Goal: Task Accomplishment & Management: Use online tool/utility

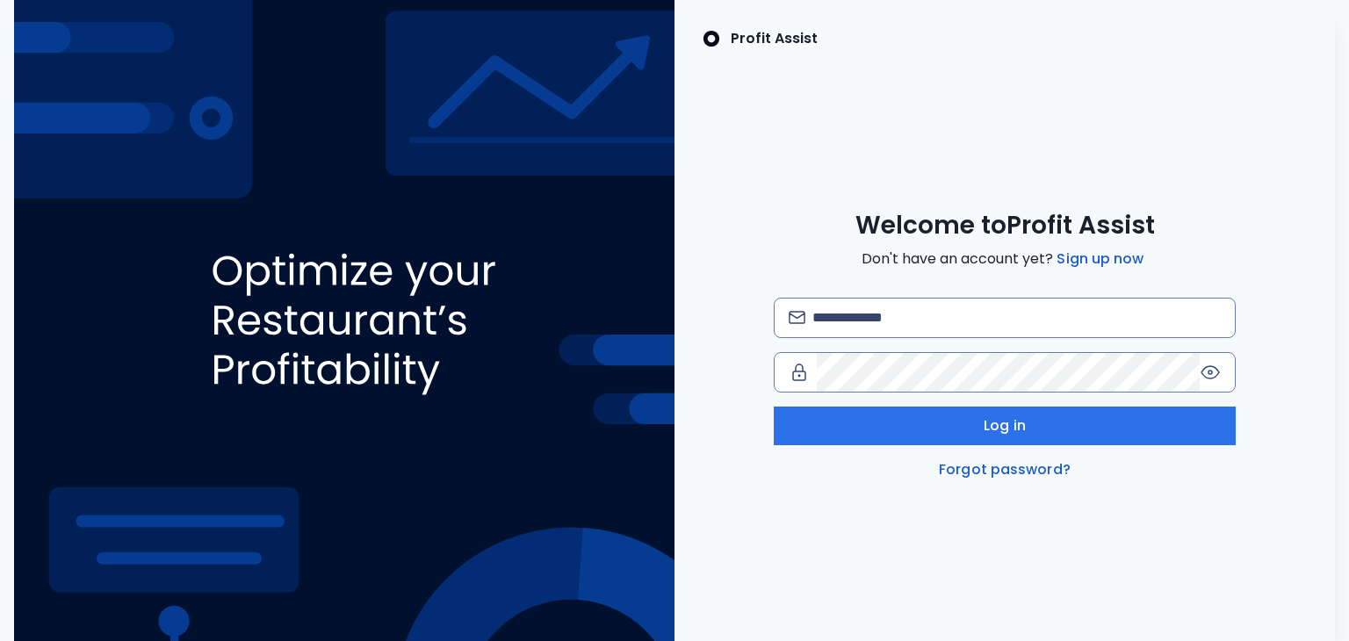
click at [956, 321] on input "email" at bounding box center [1017, 318] width 409 height 39
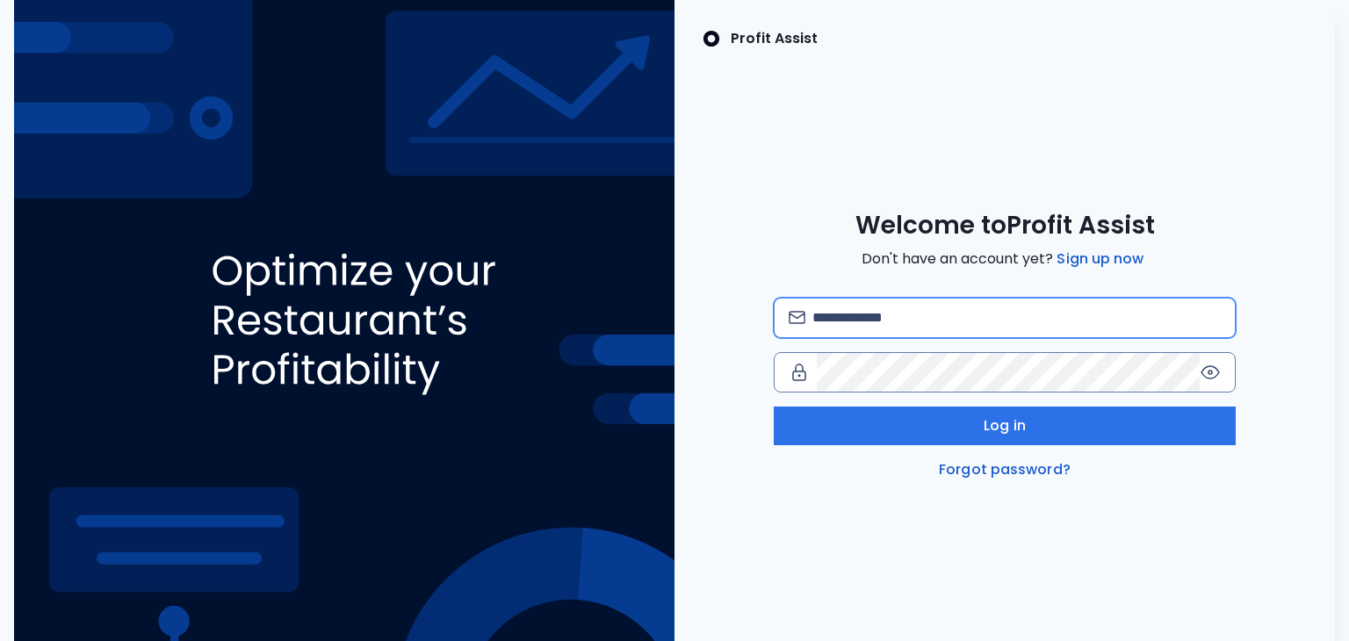
type input "**********"
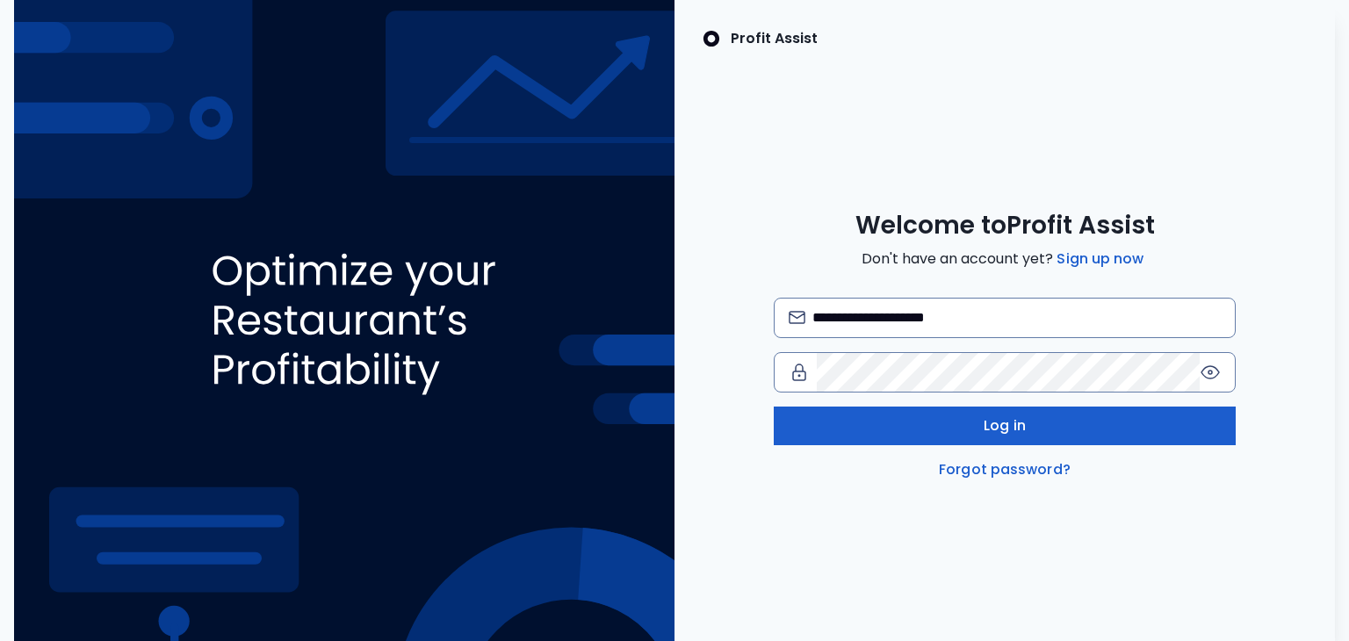
click at [970, 423] on button "Log in" at bounding box center [1005, 426] width 463 height 39
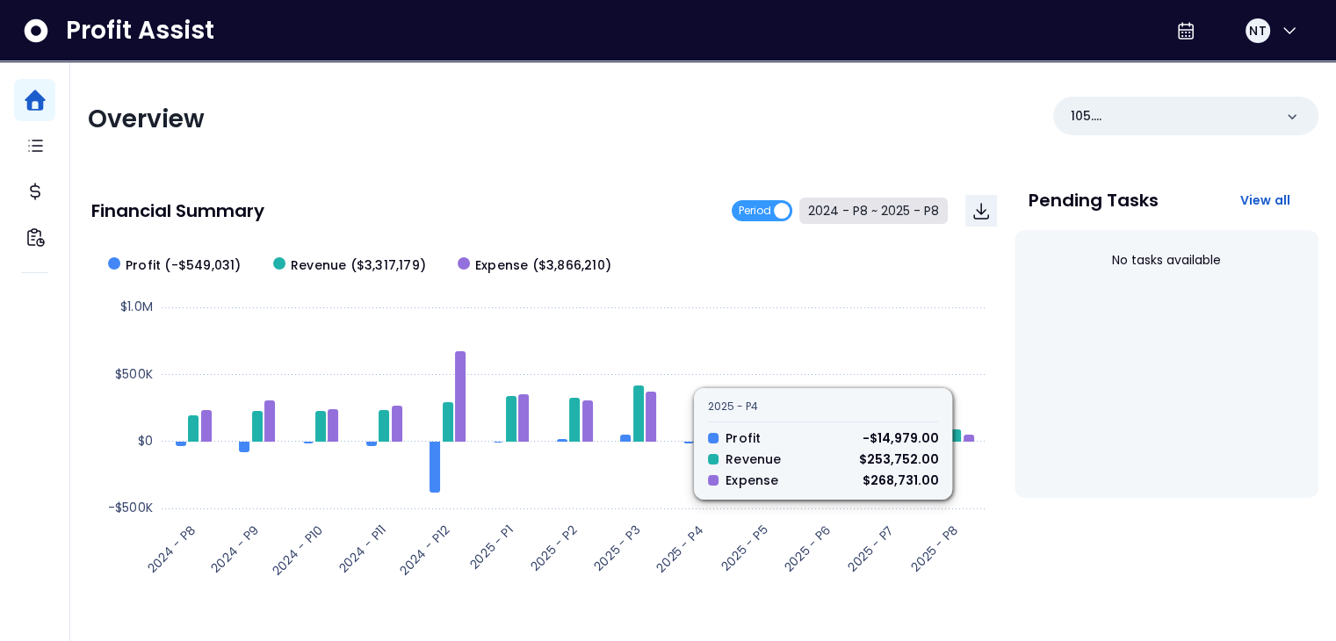
click at [868, 221] on button "2024 - P8 ~ 2025 - P8" at bounding box center [873, 211] width 148 height 26
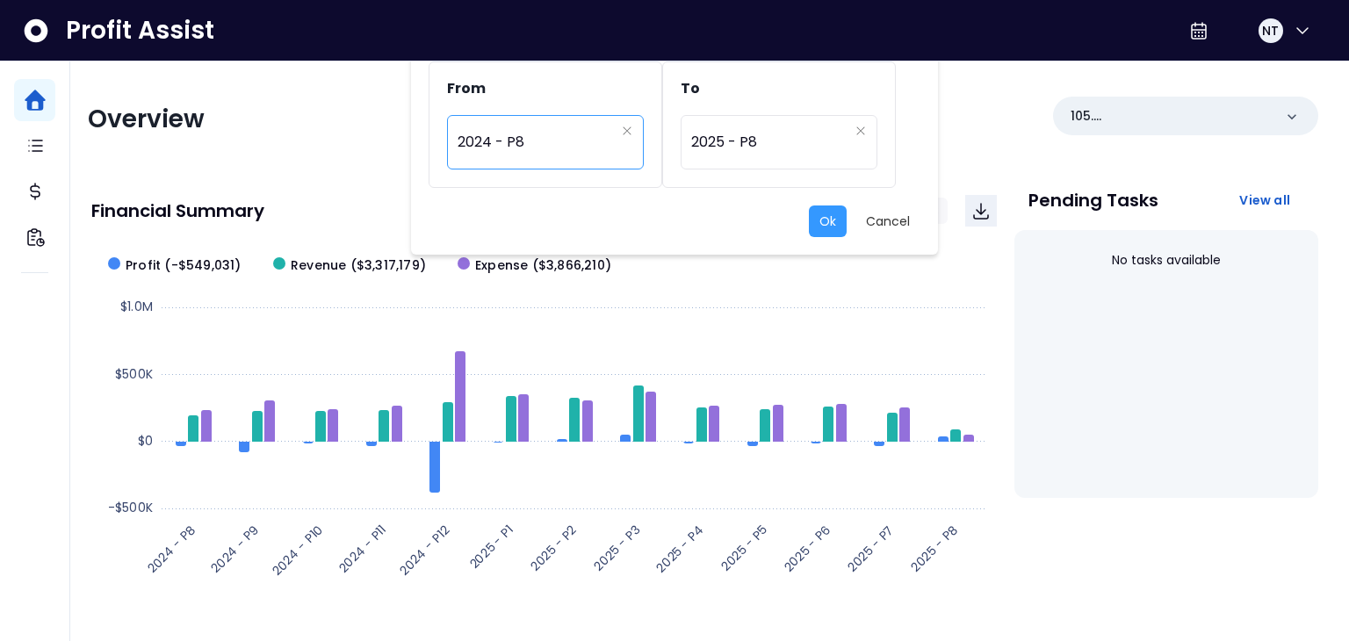
click at [600, 141] on span "2024 - P8" at bounding box center [536, 142] width 157 height 40
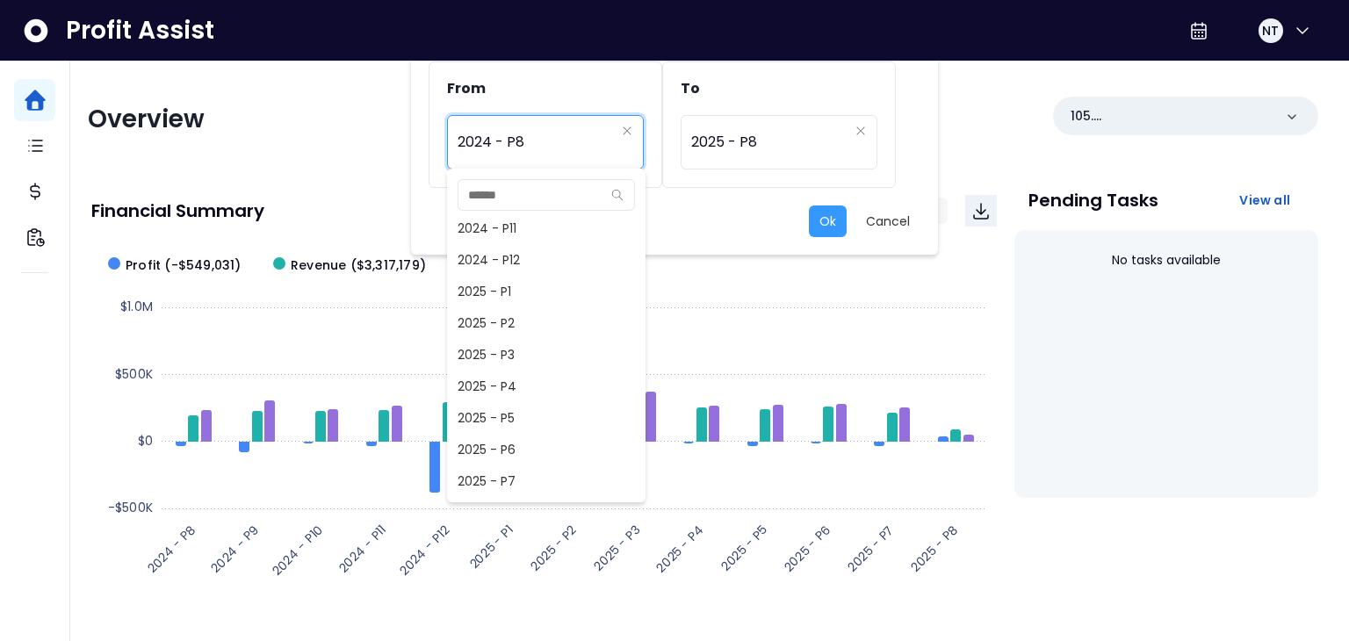
scroll to position [1254, 0]
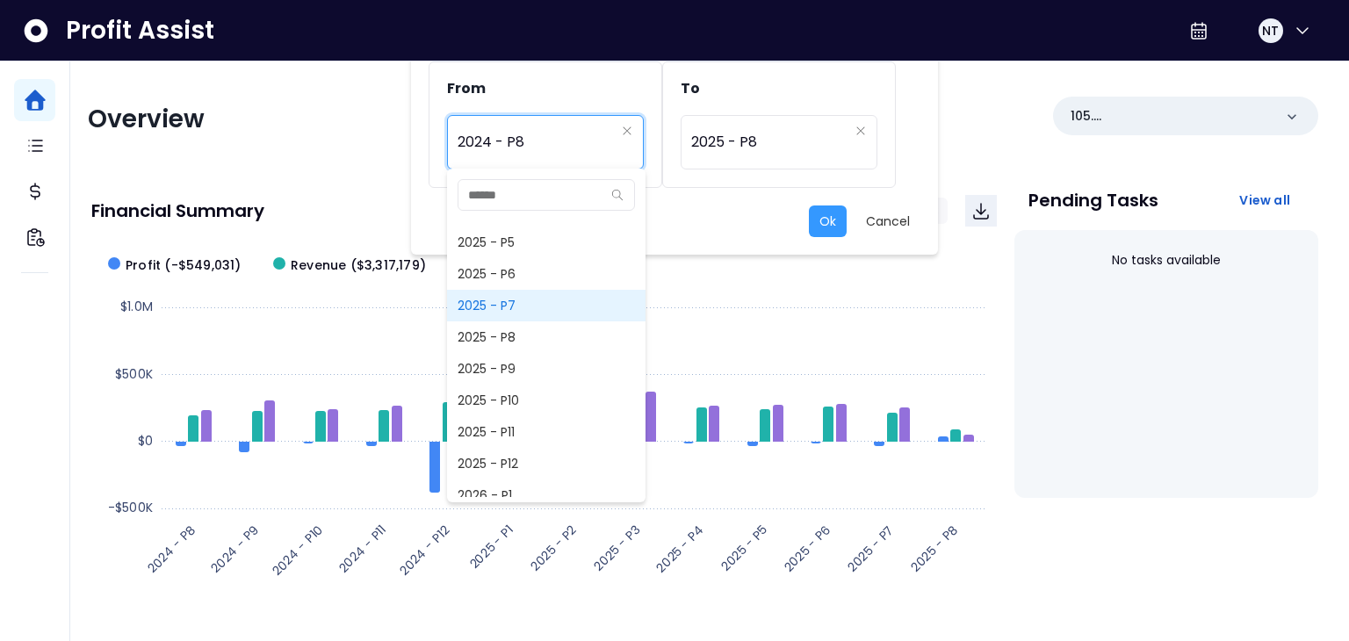
click at [544, 310] on span "2025 - P7" at bounding box center [546, 306] width 199 height 32
type input "*********"
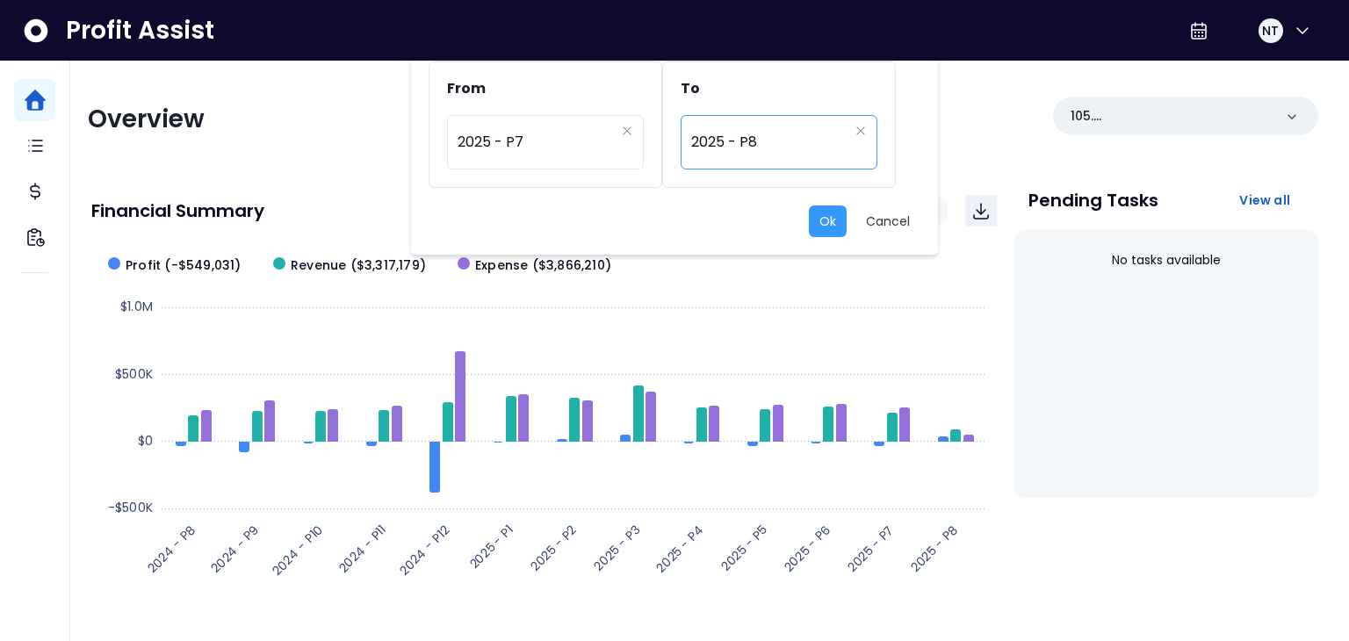
click at [735, 154] on span "2025 - P8" at bounding box center [769, 142] width 157 height 40
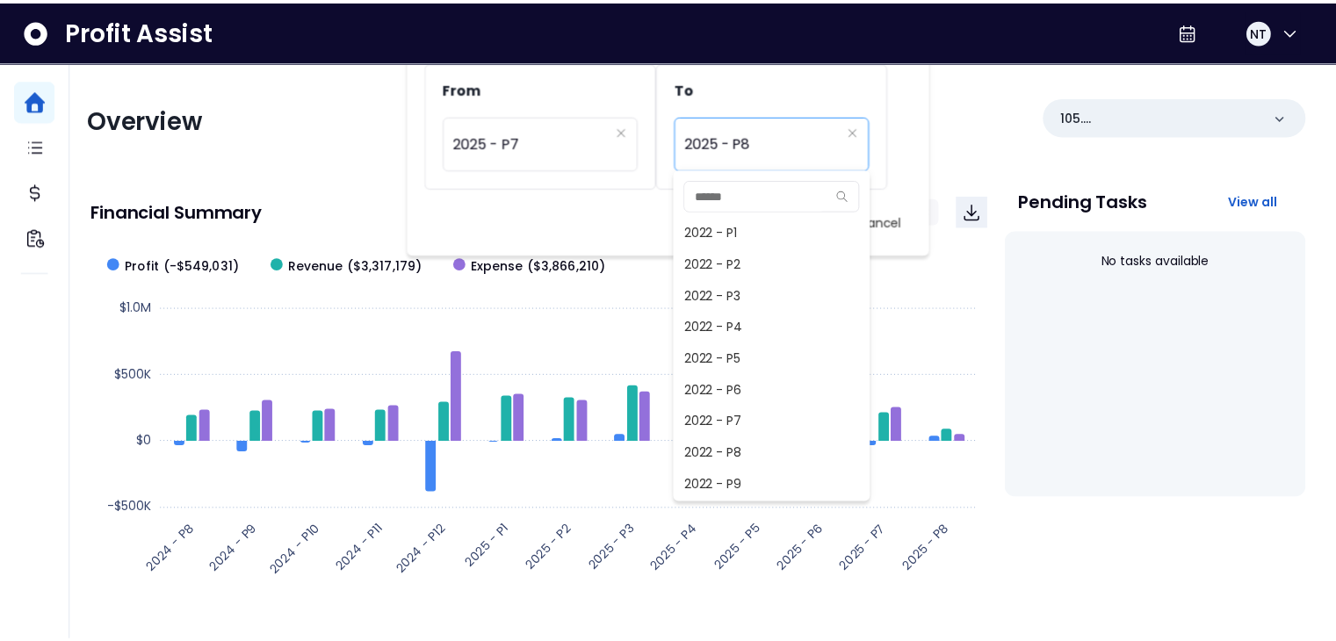
scroll to position [1107, 0]
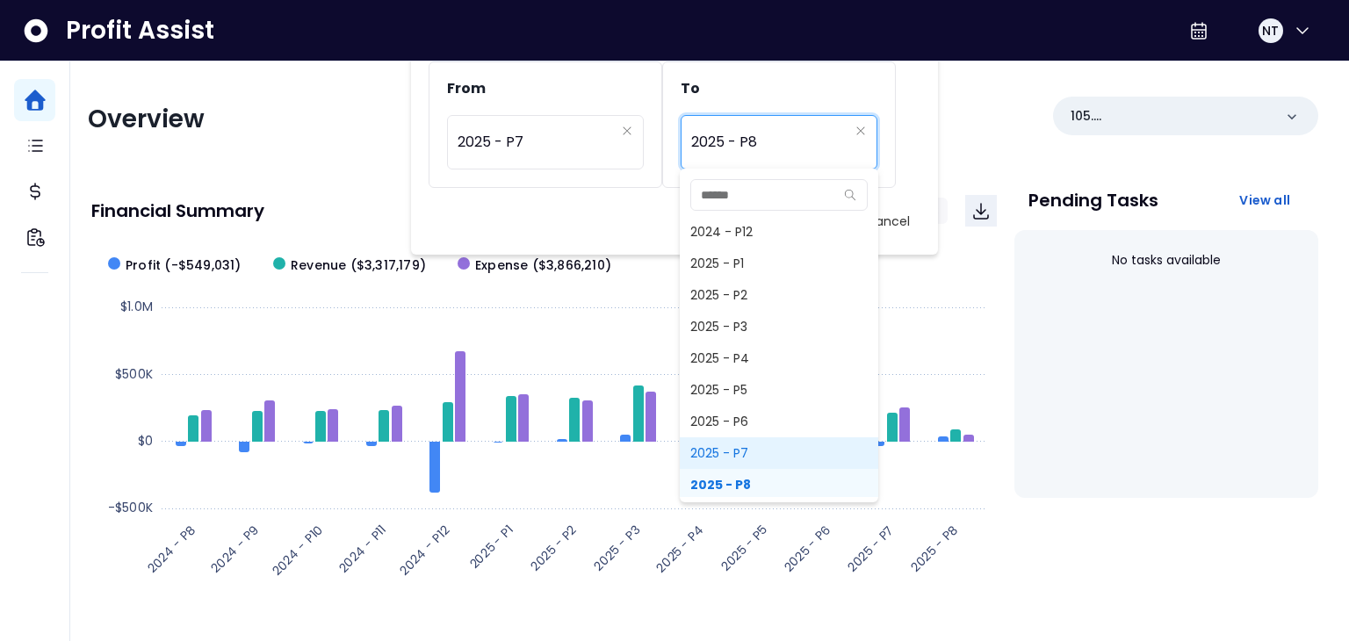
click at [766, 451] on span "2025 - P7" at bounding box center [779, 453] width 199 height 32
type input "*********"
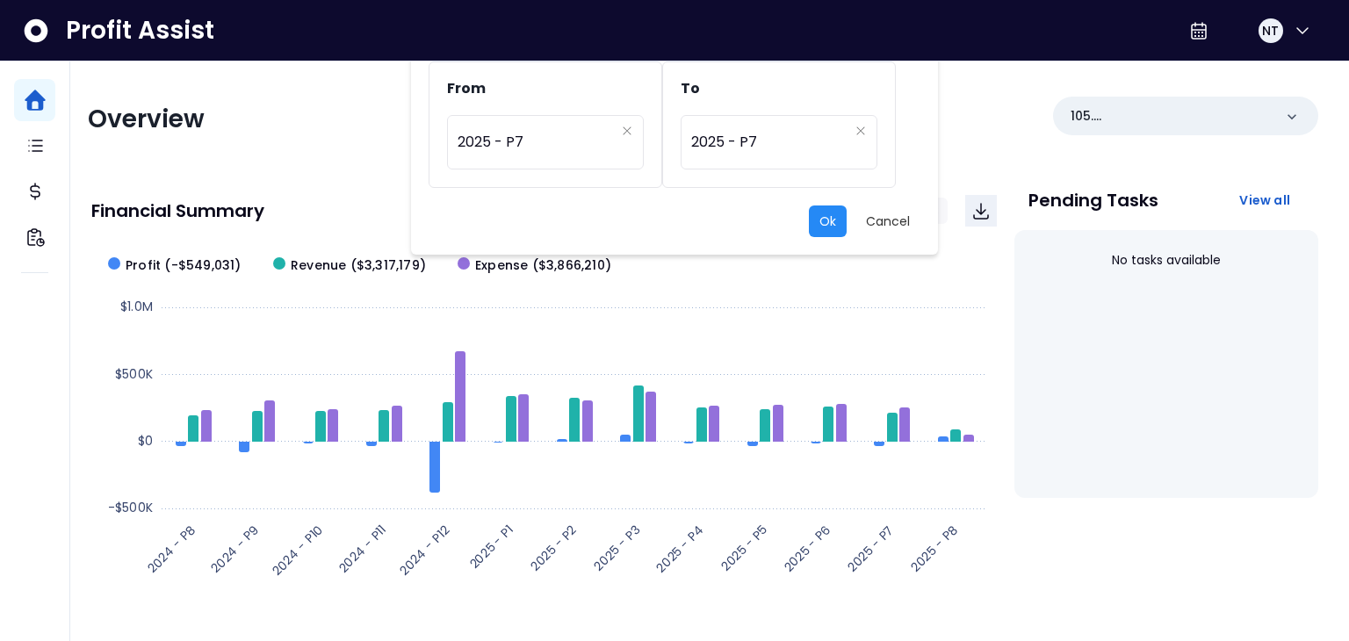
click at [829, 235] on button "Ok" at bounding box center [828, 222] width 38 height 32
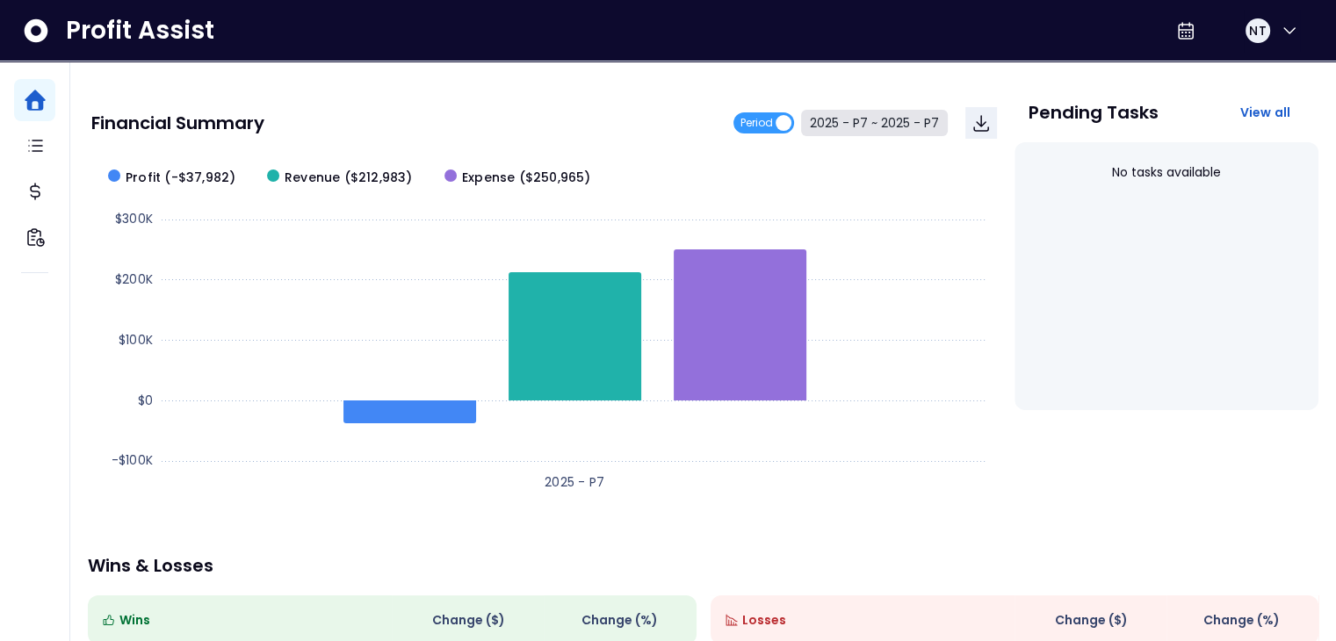
scroll to position [264, 0]
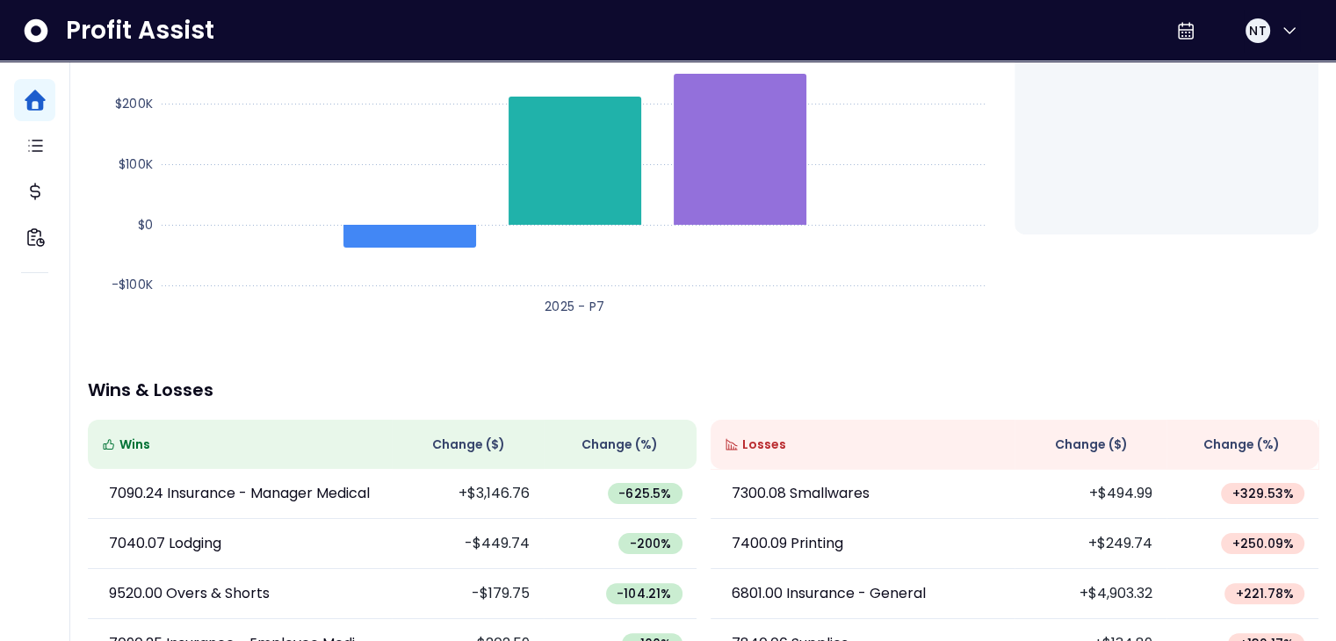
click at [708, 395] on p "Wins & Losses" at bounding box center [703, 390] width 1231 height 18
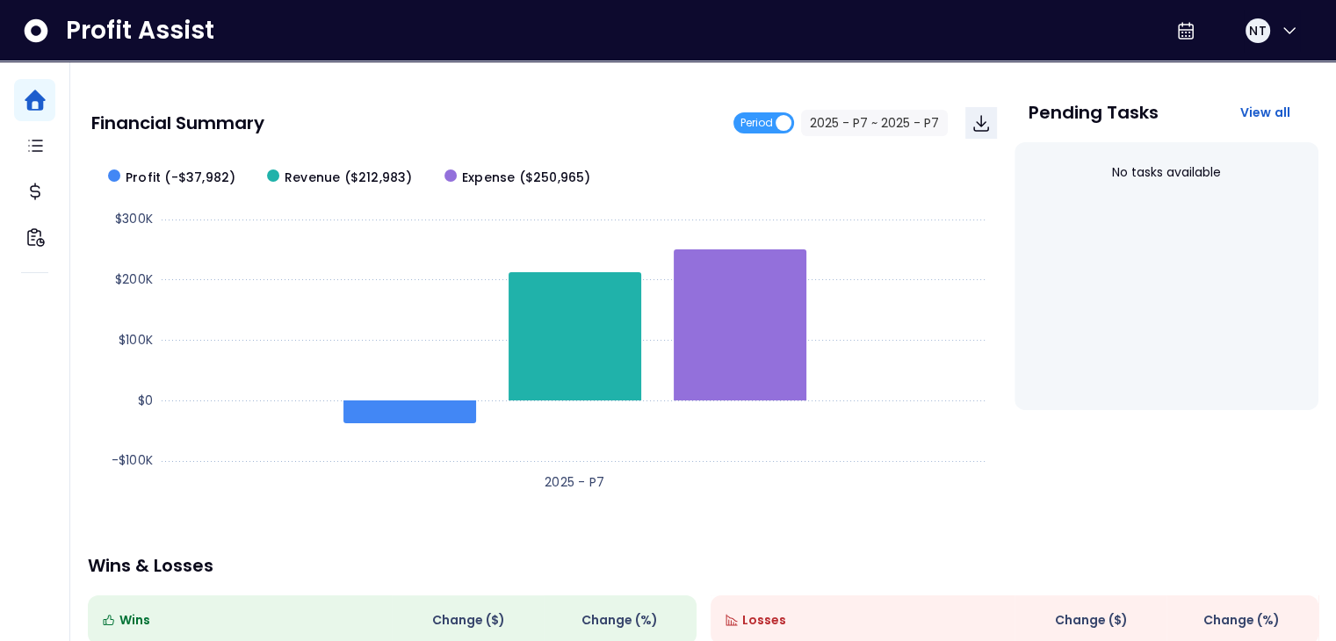
scroll to position [460, 0]
